Goal: Task Accomplishment & Management: Use online tool/utility

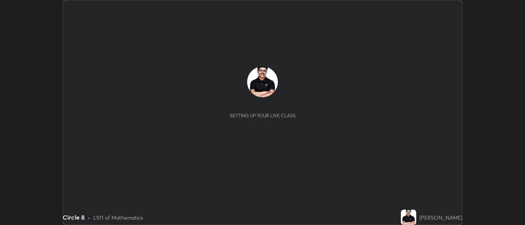
scroll to position [225, 525]
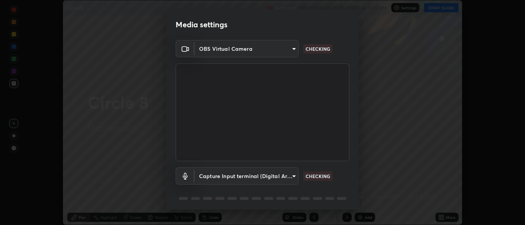
type input "ad6db9ec64aa91bb9d367053e8f3ae0092521a506c05523ccadca3fd020023ed"
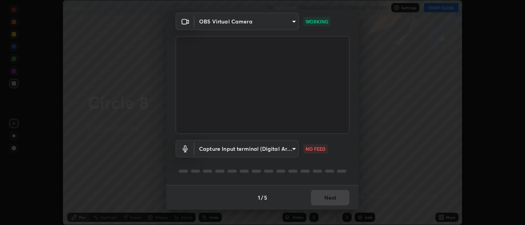
click at [294, 150] on body "Erase all Circle 8 Recording WAS SCHEDULED TO START AT 11:10 AM Settings START …" at bounding box center [262, 112] width 525 height 225
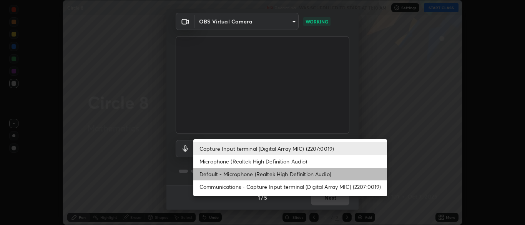
click at [297, 178] on li "Default - Microphone (Realtek High Definition Audio)" at bounding box center [290, 174] width 194 height 13
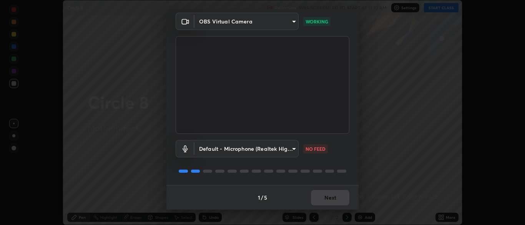
click at [295, 148] on body "Erase all Circle 8 Recording WAS SCHEDULED TO START AT 11:10 AM Settings START …" at bounding box center [262, 112] width 525 height 225
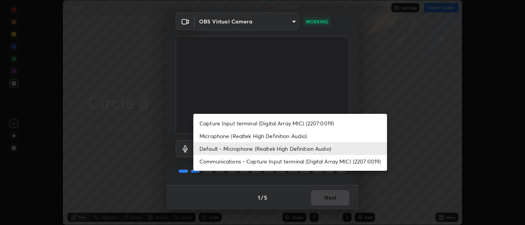
click at [289, 137] on li "Microphone (Realtek High Definition Audio)" at bounding box center [290, 135] width 194 height 13
type input "7b80235b4ebd2cfdcd00bebac1f1d889fd1e5e45b60eb60e9d309105b6515a8e"
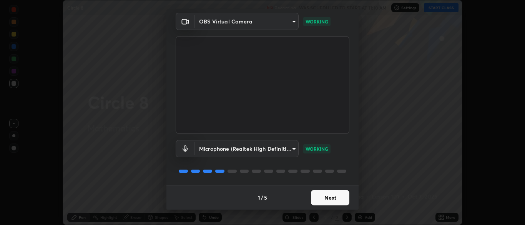
click at [335, 199] on button "Next" at bounding box center [330, 197] width 38 height 15
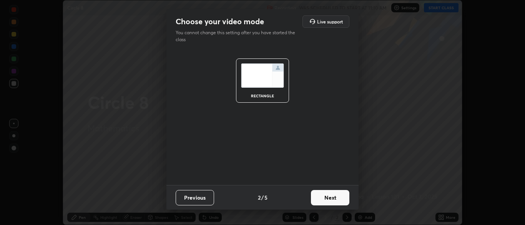
click at [340, 202] on button "Next" at bounding box center [330, 197] width 38 height 15
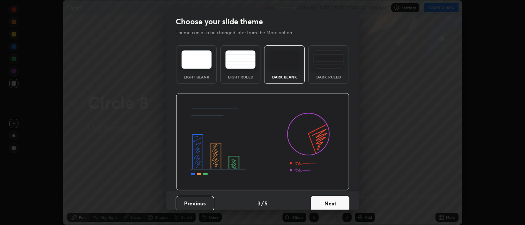
click at [344, 198] on button "Next" at bounding box center [330, 203] width 38 height 15
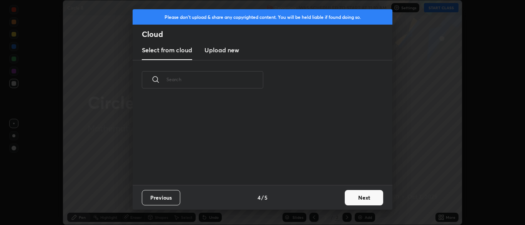
click at [360, 201] on button "Next" at bounding box center [364, 197] width 38 height 15
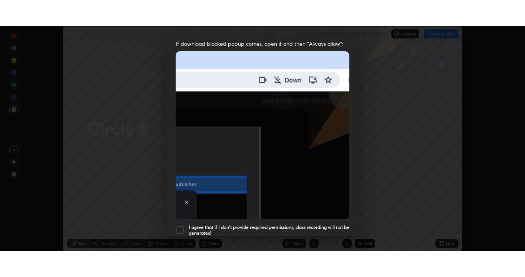
scroll to position [184, 0]
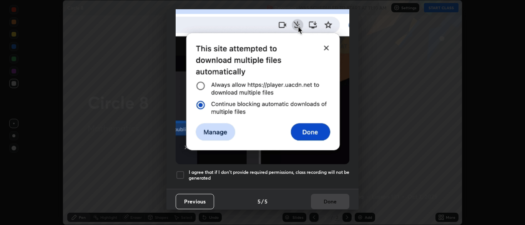
click at [361, 167] on div "Allow automatic downloads Please provide the following download permissions to …" at bounding box center [262, 112] width 525 height 225
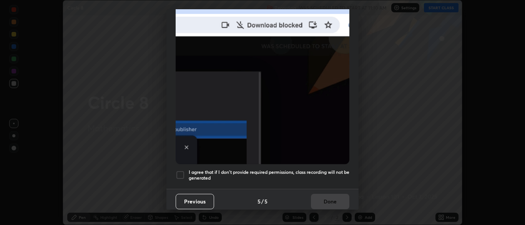
click at [181, 171] on div at bounding box center [180, 174] width 9 height 9
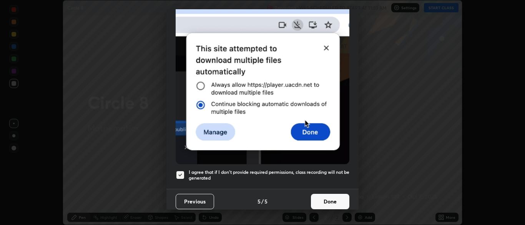
click at [339, 201] on button "Done" at bounding box center [330, 201] width 38 height 15
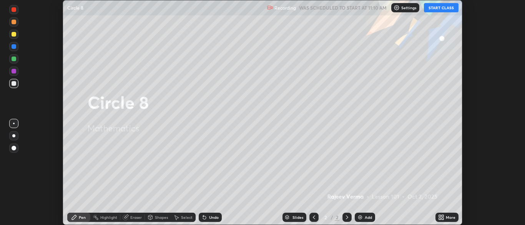
click at [441, 10] on button "START CLASS" at bounding box center [441, 7] width 35 height 9
click at [446, 218] on div "More" at bounding box center [451, 217] width 10 height 4
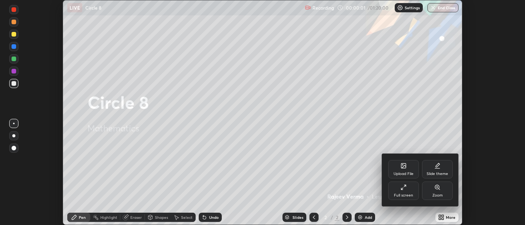
click at [405, 199] on div "Full screen" at bounding box center [403, 190] width 31 height 18
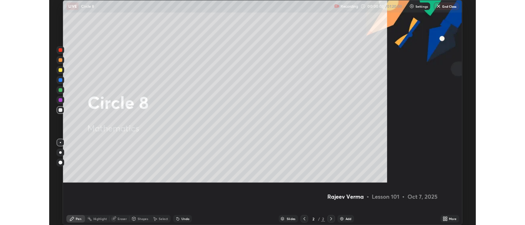
scroll to position [277, 525]
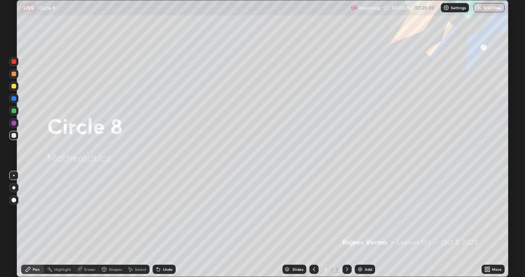
click at [359, 224] on img at bounding box center [360, 269] width 6 height 6
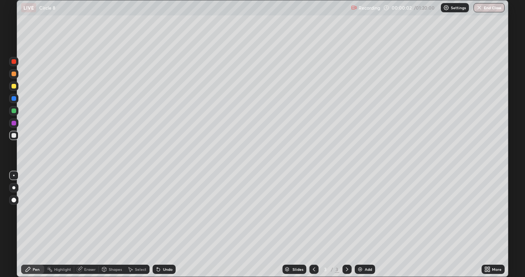
click at [359, 224] on img at bounding box center [360, 269] width 6 height 6
click at [361, 224] on img at bounding box center [360, 269] width 6 height 6
click at [361, 224] on div "Add" at bounding box center [365, 268] width 20 height 9
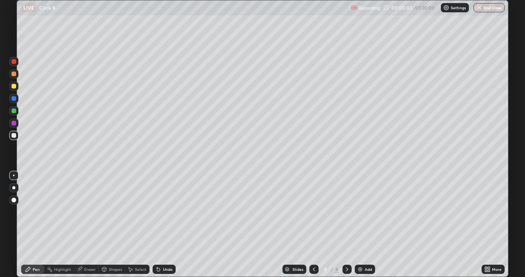
click at [361, 224] on div "Add" at bounding box center [365, 268] width 20 height 9
click at [362, 224] on div "Add" at bounding box center [365, 268] width 20 height 9
click at [314, 224] on icon at bounding box center [314, 269] width 6 height 6
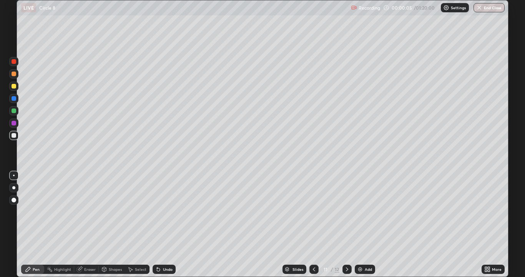
click at [314, 224] on icon at bounding box center [314, 269] width 6 height 6
click at [315, 224] on icon at bounding box center [314, 269] width 6 height 6
click at [312, 224] on icon at bounding box center [314, 269] width 6 height 6
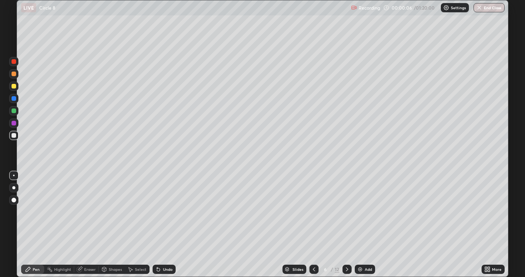
click at [312, 224] on icon at bounding box center [314, 269] width 6 height 6
click at [314, 224] on div at bounding box center [313, 268] width 9 height 9
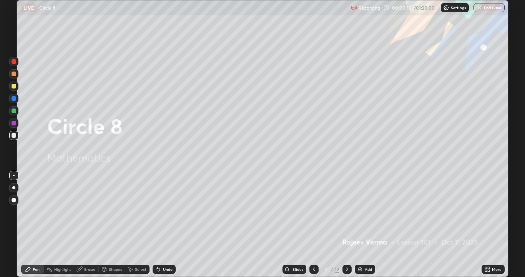
click at [346, 224] on icon at bounding box center [347, 269] width 6 height 6
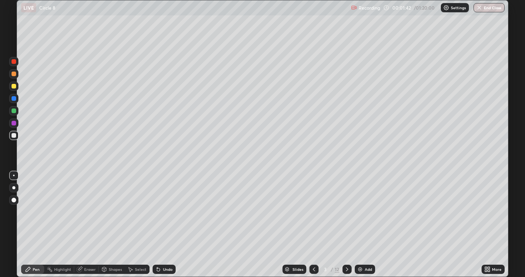
click at [14, 86] on div at bounding box center [14, 86] width 5 height 5
click at [166, 224] on div "Undo" at bounding box center [168, 269] width 10 height 4
click at [169, 224] on div "Undo" at bounding box center [164, 268] width 23 height 9
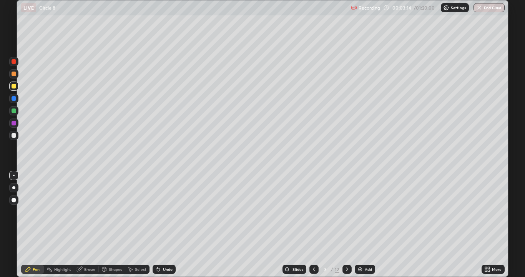
click at [15, 110] on div at bounding box center [14, 110] width 5 height 5
click at [93, 224] on div "Eraser" at bounding box center [90, 269] width 12 height 4
click at [38, 224] on div "Pen" at bounding box center [36, 269] width 7 height 4
click at [355, 224] on div "Add" at bounding box center [365, 268] width 20 height 9
click at [121, 224] on div "Shapes" at bounding box center [112, 268] width 26 height 9
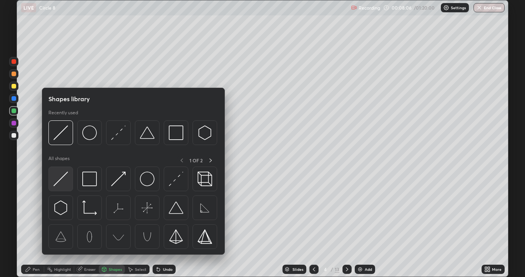
click at [64, 178] on img at bounding box center [60, 178] width 15 height 15
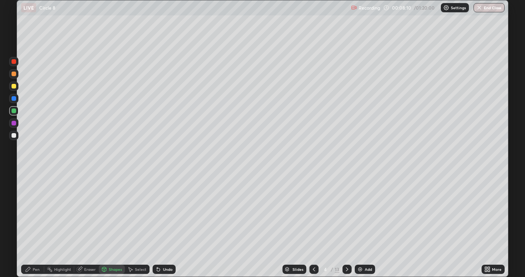
click at [14, 86] on div at bounding box center [14, 86] width 5 height 5
click at [31, 224] on div "Pen" at bounding box center [32, 268] width 23 height 9
click at [169, 224] on div "Undo" at bounding box center [164, 268] width 23 height 9
click at [165, 224] on div "Undo" at bounding box center [164, 268] width 23 height 9
click at [496, 224] on div "More" at bounding box center [492, 268] width 23 height 9
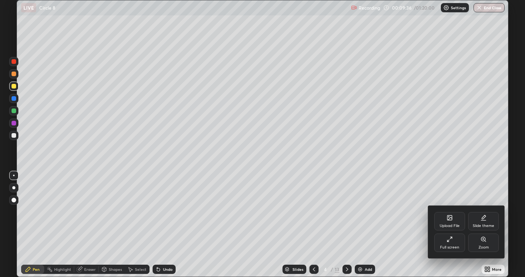
click at [455, 224] on div "Full screen" at bounding box center [449, 242] width 31 height 18
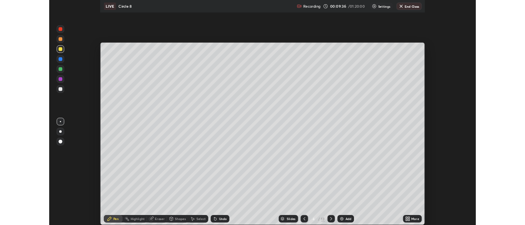
scroll to position [38201, 37901]
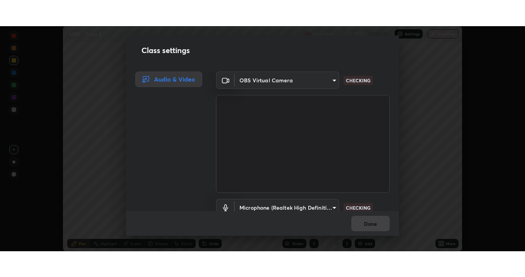
scroll to position [35, 0]
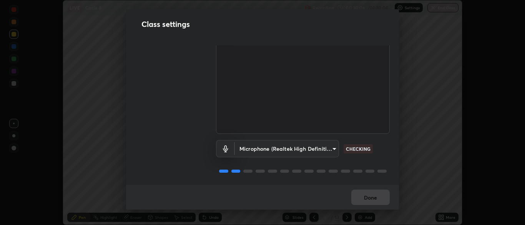
click at [333, 145] on body "Erase all LIVE Circle 8 Recording 00:10:06 / 01:20:00 Settings End Class Settin…" at bounding box center [262, 112] width 525 height 225
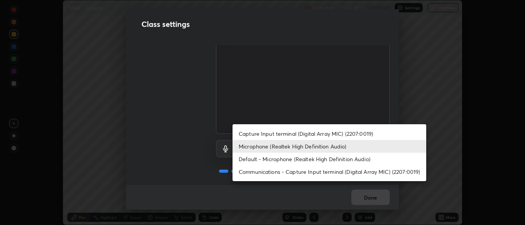
click at [325, 164] on li "Default - Microphone (Realtek High Definition Audio)" at bounding box center [329, 159] width 194 height 13
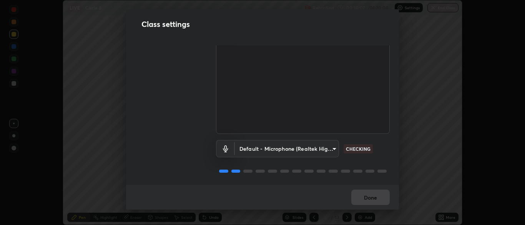
click at [331, 147] on body "Erase all LIVE Circle 8 Recording 00:10:07 / 01:20:00 Settings End Class Settin…" at bounding box center [262, 112] width 525 height 225
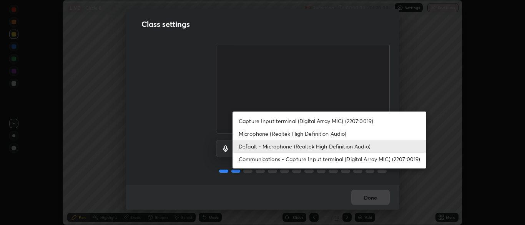
click at [318, 135] on li "Microphone (Realtek High Definition Audio)" at bounding box center [329, 133] width 194 height 13
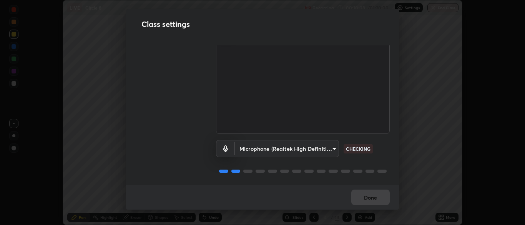
type input "7b80235b4ebd2cfdcd00bebac1f1d889fd1e5e45b60eb60e9d309105b6515a8e"
click at [379, 196] on button "Done" at bounding box center [370, 196] width 38 height 15
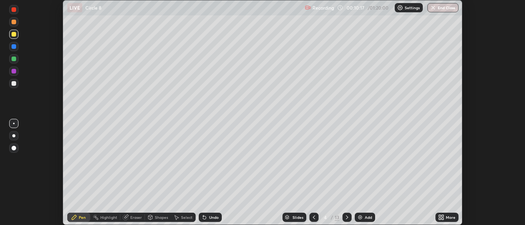
click at [451, 217] on div "More" at bounding box center [451, 217] width 10 height 4
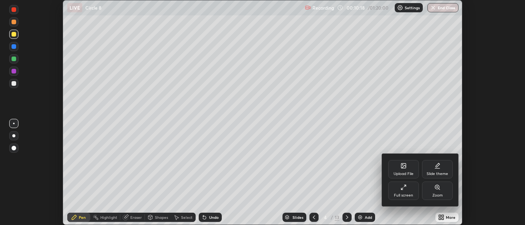
click at [410, 194] on div "Full screen" at bounding box center [403, 195] width 19 height 4
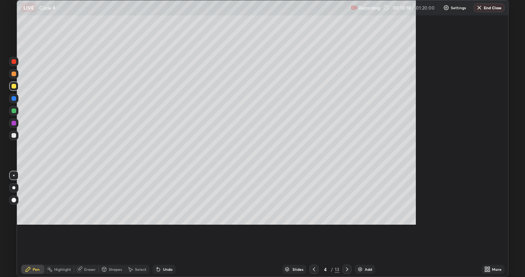
scroll to position [277, 525]
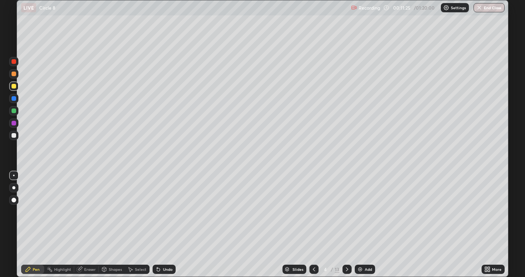
click at [13, 112] on div at bounding box center [14, 110] width 5 height 5
click at [86, 224] on div "Eraser" at bounding box center [86, 268] width 25 height 9
click at [32, 224] on div "Pen" at bounding box center [32, 268] width 23 height 9
click at [161, 224] on div "Undo" at bounding box center [164, 268] width 23 height 9
click at [166, 224] on div "Undo" at bounding box center [168, 269] width 10 height 4
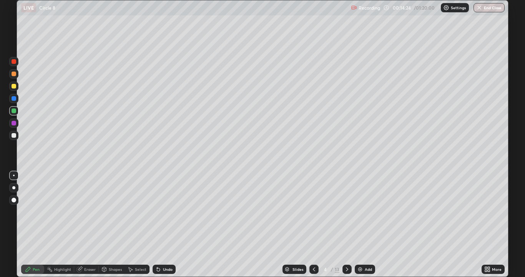
click at [168, 224] on div "Undo" at bounding box center [164, 268] width 23 height 9
click at [173, 224] on div "Undo" at bounding box center [164, 268] width 23 height 9
click at [174, 224] on div "Undo" at bounding box center [164, 268] width 23 height 9
click at [168, 224] on div "Undo" at bounding box center [168, 269] width 10 height 4
click at [32, 224] on div "Pen" at bounding box center [32, 268] width 23 height 9
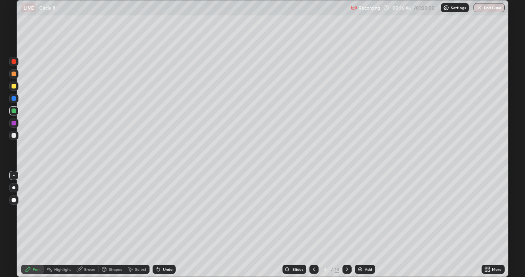
click at [93, 224] on div "Eraser" at bounding box center [90, 269] width 12 height 4
click at [33, 224] on div "Pen" at bounding box center [36, 269] width 7 height 4
click at [350, 224] on div at bounding box center [346, 268] width 9 height 9
click at [13, 86] on div at bounding box center [14, 86] width 5 height 5
click at [14, 74] on div at bounding box center [14, 73] width 5 height 5
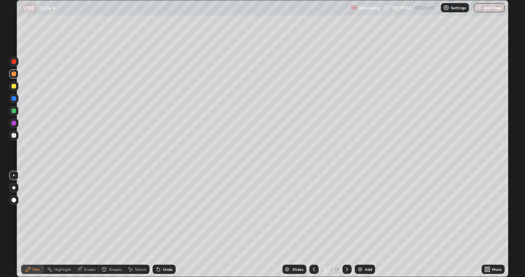
click at [166, 224] on div "Undo" at bounding box center [168, 269] width 10 height 4
click at [164, 224] on div "Undo" at bounding box center [168, 269] width 10 height 4
click at [165, 224] on div "Undo" at bounding box center [168, 269] width 10 height 4
click at [164, 224] on div "Undo" at bounding box center [168, 269] width 10 height 4
click at [13, 135] on div at bounding box center [14, 135] width 5 height 5
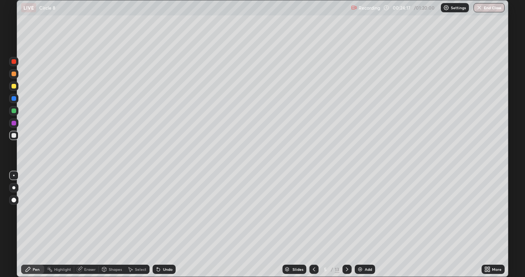
click at [15, 75] on div at bounding box center [14, 73] width 5 height 5
click at [110, 224] on div "Shapes" at bounding box center [115, 269] width 13 height 4
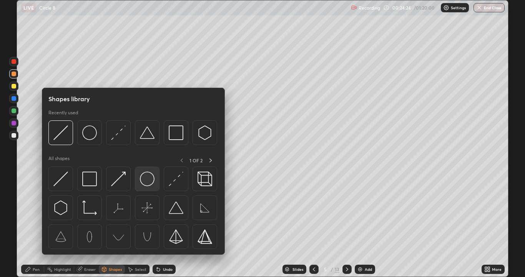
click at [140, 182] on img at bounding box center [147, 178] width 15 height 15
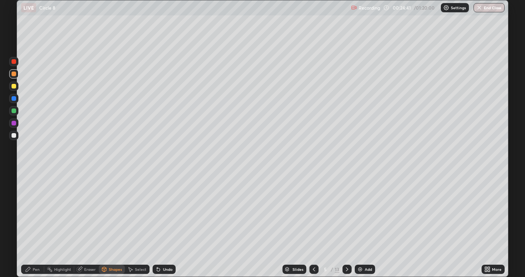
click at [34, 224] on div "Pen" at bounding box center [36, 269] width 7 height 4
click at [12, 110] on div at bounding box center [14, 110] width 5 height 5
click at [164, 224] on div "Undo" at bounding box center [168, 269] width 10 height 4
click at [163, 224] on div "Undo" at bounding box center [168, 269] width 10 height 4
click at [161, 224] on div "Undo" at bounding box center [164, 268] width 23 height 9
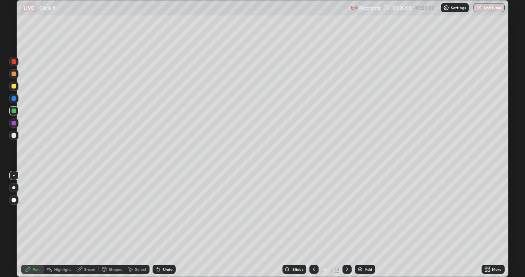
click at [161, 224] on div "Undo" at bounding box center [164, 268] width 23 height 9
click at [159, 224] on icon at bounding box center [158, 269] width 6 height 6
click at [163, 224] on div "Undo" at bounding box center [168, 269] width 10 height 4
click at [166, 224] on div "Undo" at bounding box center [164, 268] width 23 height 9
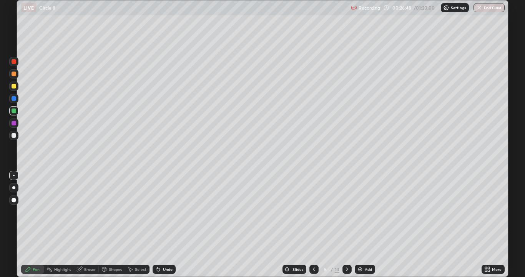
click at [167, 224] on div "Undo" at bounding box center [168, 269] width 10 height 4
click at [14, 136] on div at bounding box center [14, 135] width 5 height 5
click at [163, 224] on div "Undo" at bounding box center [168, 269] width 10 height 4
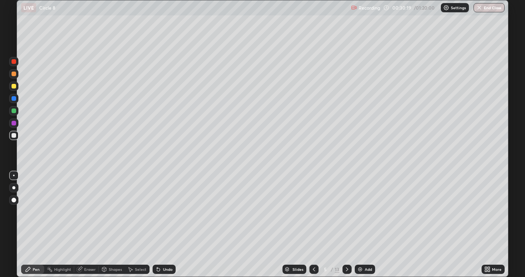
click at [163, 224] on div "Undo" at bounding box center [168, 269] width 10 height 4
click at [348, 224] on icon at bounding box center [347, 269] width 6 height 6
click at [15, 86] on div at bounding box center [14, 86] width 5 height 5
click at [17, 136] on div at bounding box center [13, 135] width 9 height 9
click at [118, 224] on div "Shapes" at bounding box center [115, 269] width 13 height 4
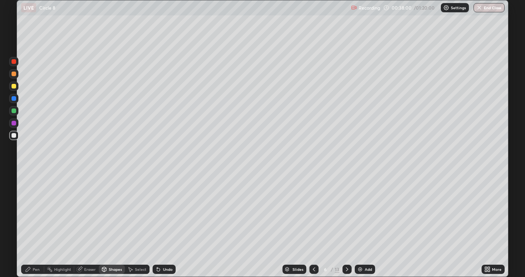
click at [32, 224] on div "Pen" at bounding box center [32, 268] width 23 height 9
click at [13, 111] on div at bounding box center [14, 110] width 5 height 5
click at [15, 87] on div at bounding box center [14, 86] width 5 height 5
click at [14, 75] on div at bounding box center [14, 73] width 5 height 5
click at [349, 224] on icon at bounding box center [347, 269] width 6 height 6
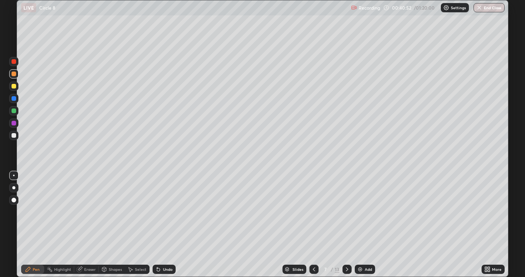
click at [14, 75] on div at bounding box center [14, 73] width 5 height 5
click at [94, 224] on div "Eraser" at bounding box center [90, 269] width 12 height 4
click at [36, 224] on div "Pen" at bounding box center [32, 268] width 23 height 9
click at [116, 224] on div "Shapes" at bounding box center [115, 269] width 13 height 4
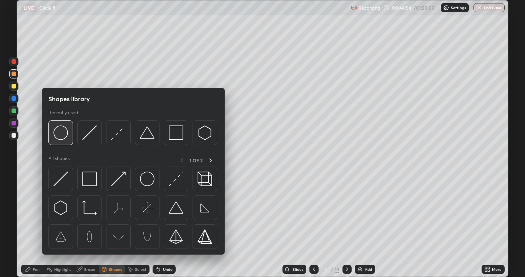
click at [63, 138] on img at bounding box center [60, 132] width 15 height 15
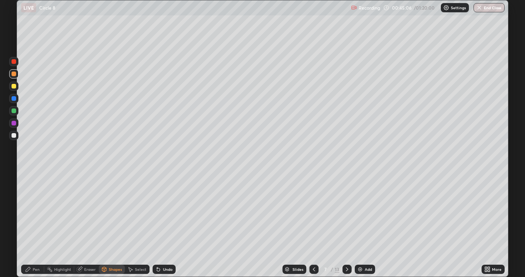
click at [12, 134] on div at bounding box center [14, 135] width 5 height 5
click at [116, 224] on div "Shapes" at bounding box center [115, 269] width 13 height 4
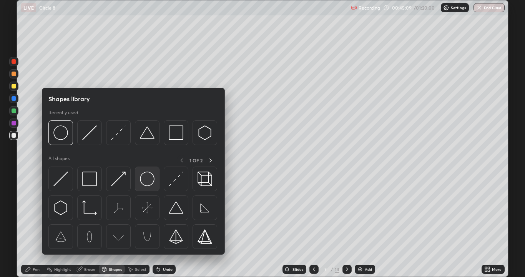
click at [148, 180] on img at bounding box center [147, 178] width 15 height 15
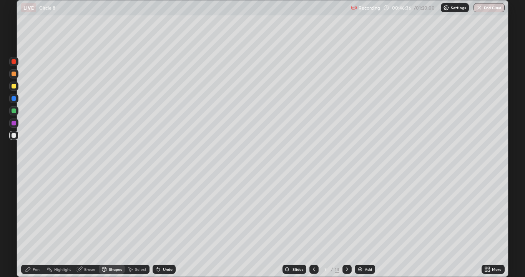
click at [17, 87] on div at bounding box center [13, 85] width 9 height 9
click at [33, 224] on div "Pen" at bounding box center [32, 268] width 23 height 9
click at [15, 111] on div at bounding box center [14, 110] width 5 height 5
click at [351, 224] on div "Slides 7 / 13 Add" at bounding box center [329, 268] width 306 height 15
click at [349, 224] on icon at bounding box center [347, 269] width 6 height 6
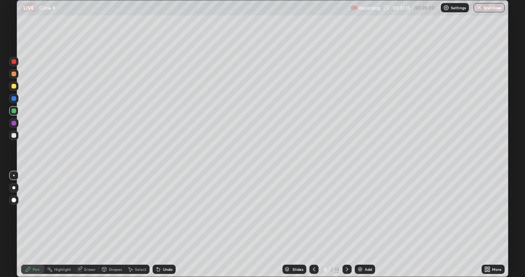
click at [163, 224] on div "Undo" at bounding box center [168, 269] width 10 height 4
click at [167, 224] on div "Undo" at bounding box center [164, 268] width 23 height 9
click at [171, 224] on div "Undo" at bounding box center [164, 268] width 23 height 9
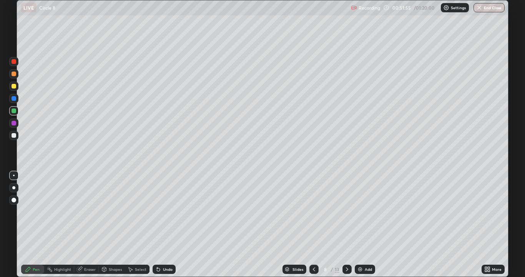
click at [174, 224] on div "Undo" at bounding box center [164, 268] width 23 height 9
click at [177, 224] on div "Slides 8 / 13 Add" at bounding box center [329, 268] width 306 height 15
click at [178, 224] on div "Slides 8 / 13 Add" at bounding box center [329, 268] width 306 height 15
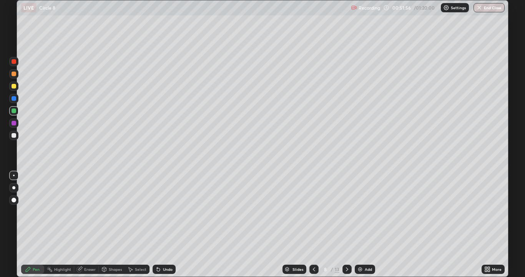
click at [178, 224] on div "Slides 8 / 13 Add" at bounding box center [329, 268] width 306 height 15
click at [170, 224] on div "Undo" at bounding box center [168, 269] width 10 height 4
click at [173, 224] on div "Undo" at bounding box center [164, 268] width 23 height 9
click at [15, 136] on div at bounding box center [14, 135] width 5 height 5
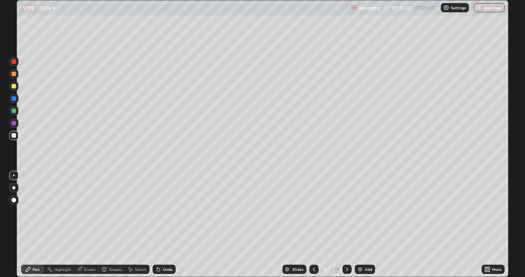
click at [164, 224] on div "Undo" at bounding box center [168, 269] width 10 height 4
click at [352, 224] on div "Slides 8 / 13 Add" at bounding box center [329, 268] width 306 height 15
click at [346, 224] on icon at bounding box center [347, 269] width 6 height 6
click at [120, 224] on div "Shapes" at bounding box center [115, 269] width 13 height 4
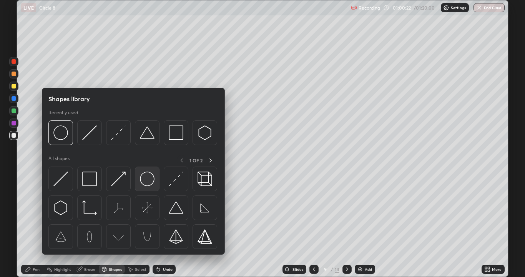
click at [147, 185] on img at bounding box center [147, 178] width 15 height 15
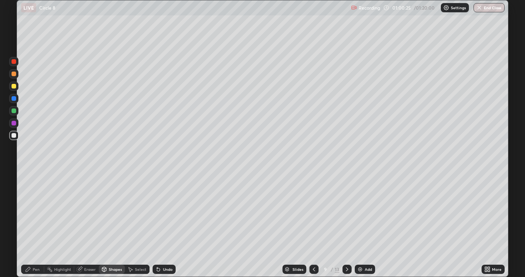
click at [120, 224] on div "Shapes" at bounding box center [115, 269] width 13 height 4
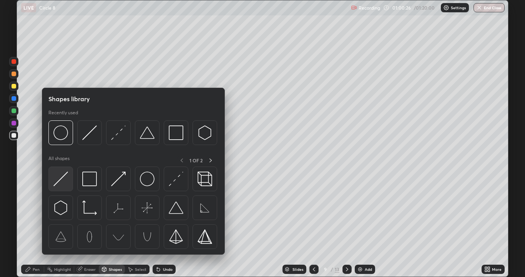
click at [62, 181] on img at bounding box center [60, 178] width 15 height 15
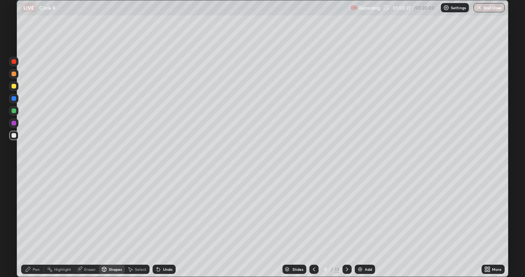
click at [16, 112] on div at bounding box center [14, 110] width 5 height 5
click at [37, 224] on div "Pen" at bounding box center [36, 269] width 7 height 4
click at [16, 87] on div at bounding box center [14, 86] width 5 height 5
click at [13, 74] on div at bounding box center [14, 73] width 5 height 5
click at [94, 224] on div "Eraser" at bounding box center [90, 269] width 12 height 4
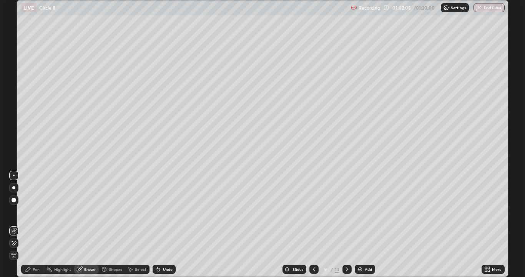
click at [34, 224] on div "Pen" at bounding box center [32, 268] width 23 height 9
click at [165, 224] on div "Undo" at bounding box center [168, 269] width 10 height 4
click at [164, 224] on div "Undo" at bounding box center [168, 269] width 10 height 4
click at [160, 224] on icon at bounding box center [158, 269] width 6 height 6
click at [353, 224] on div "Slides 9 / 13 Add" at bounding box center [329, 268] width 306 height 15
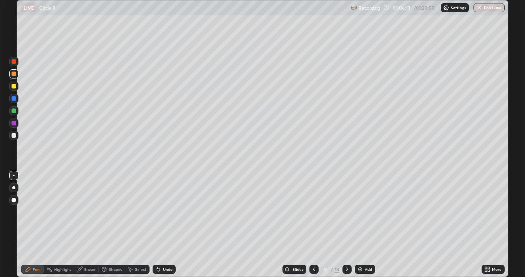
click at [345, 224] on icon at bounding box center [347, 269] width 6 height 6
click at [115, 224] on div "Shapes" at bounding box center [115, 269] width 13 height 4
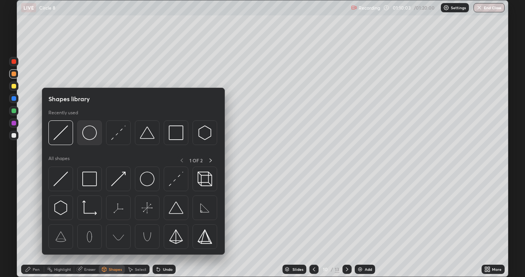
click at [94, 133] on img at bounding box center [89, 132] width 15 height 15
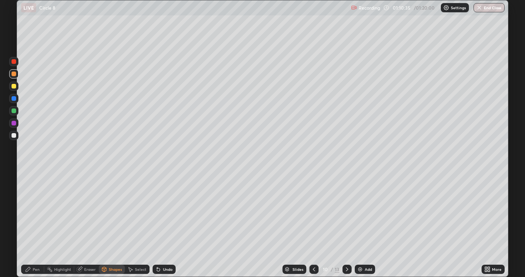
click at [39, 224] on div "Pen" at bounding box center [36, 269] width 7 height 4
click at [15, 136] on div at bounding box center [14, 135] width 5 height 5
click at [350, 224] on div at bounding box center [346, 268] width 9 height 9
click at [351, 224] on div at bounding box center [346, 268] width 9 height 9
click at [314, 224] on icon at bounding box center [314, 269] width 6 height 6
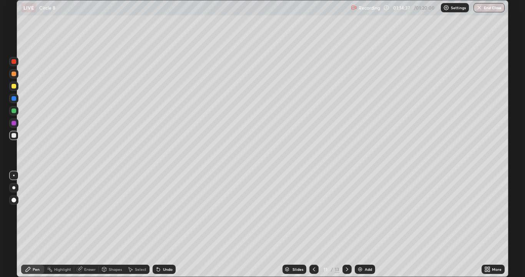
click at [318, 224] on div "11 / 13" at bounding box center [330, 268] width 42 height 15
click at [313, 224] on icon at bounding box center [314, 269] width 6 height 6
click at [346, 224] on icon at bounding box center [347, 269] width 6 height 6
click at [16, 89] on div at bounding box center [13, 85] width 9 height 9
click at [495, 12] on button "End Class" at bounding box center [489, 7] width 30 height 9
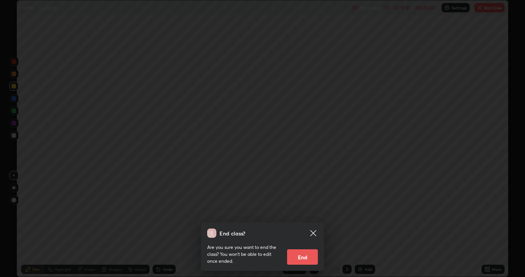
click at [313, 224] on button "End" at bounding box center [302, 256] width 31 height 15
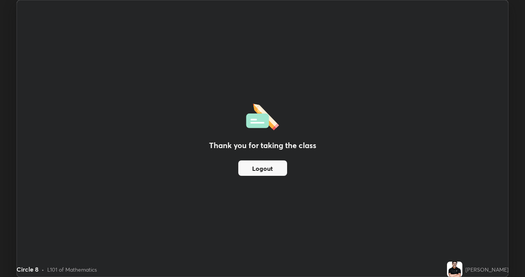
click at [279, 169] on button "Logout" at bounding box center [262, 167] width 49 height 15
click at [281, 168] on button "Logout" at bounding box center [262, 167] width 49 height 15
